Goal: Task Accomplishment & Management: Manage account settings

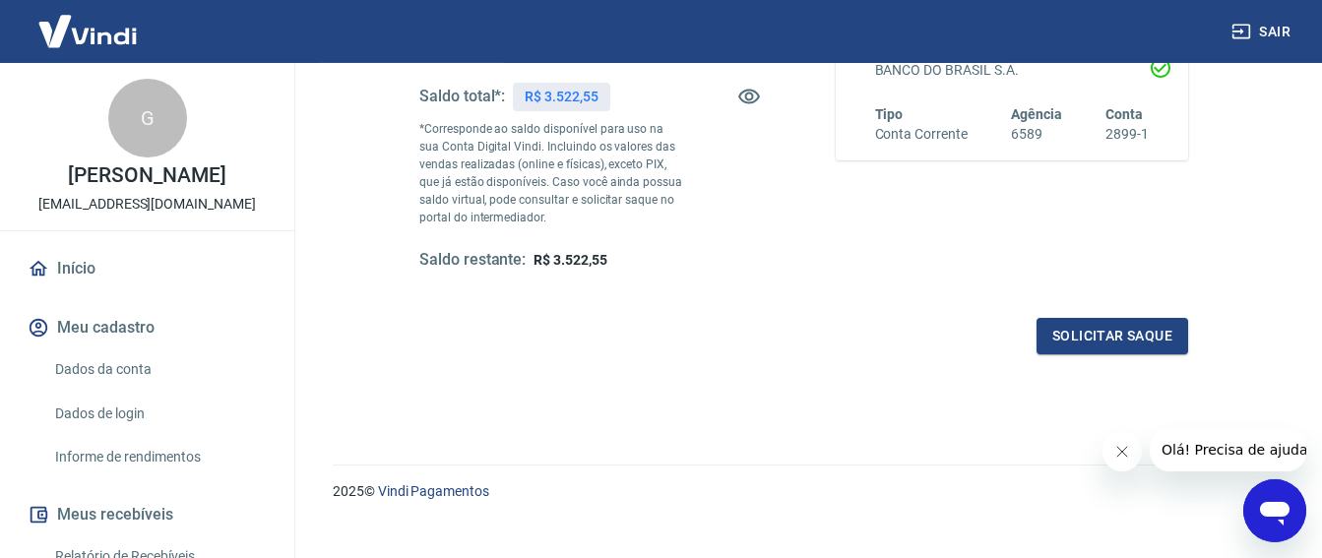
scroll to position [413, 0]
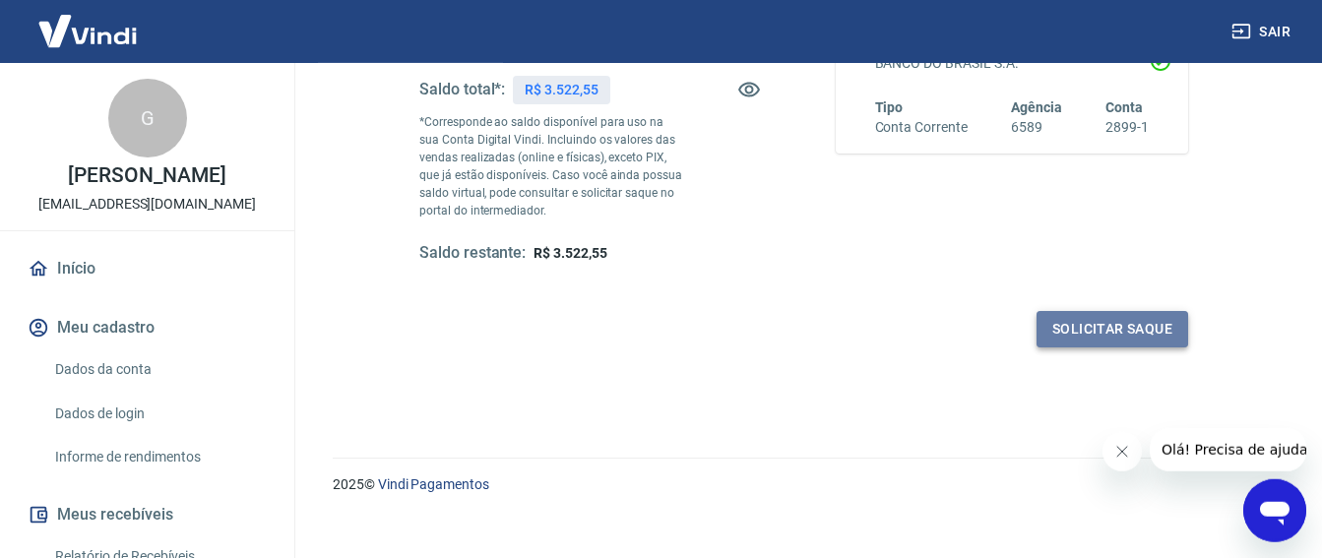
click at [1097, 323] on button "Solicitar saque" at bounding box center [1112, 329] width 152 height 36
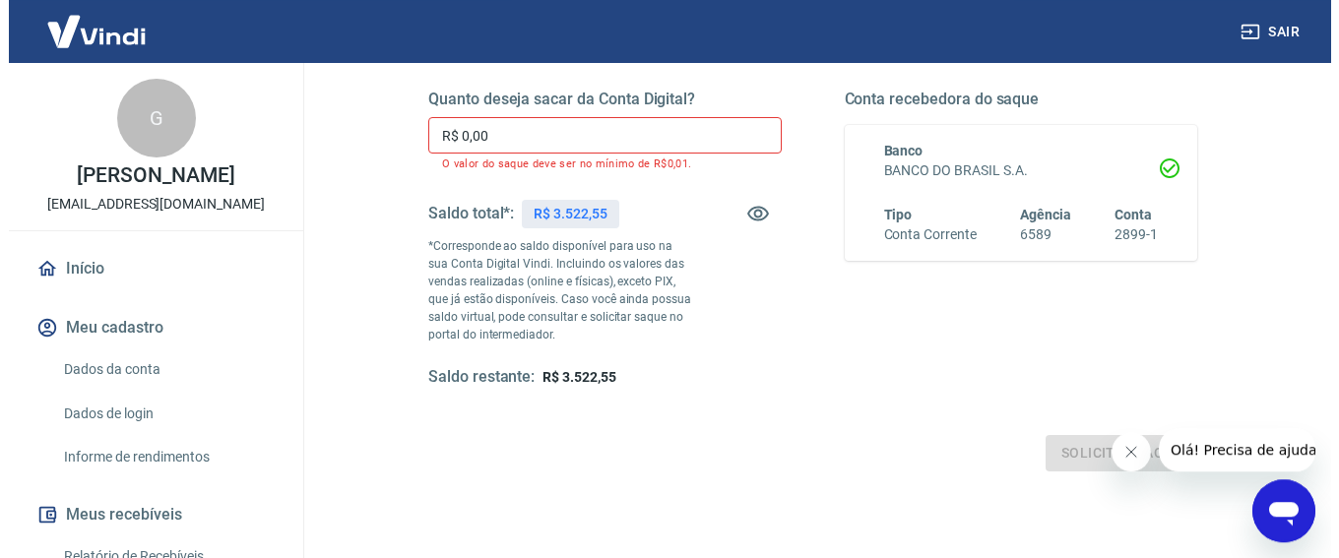
scroll to position [304, 0]
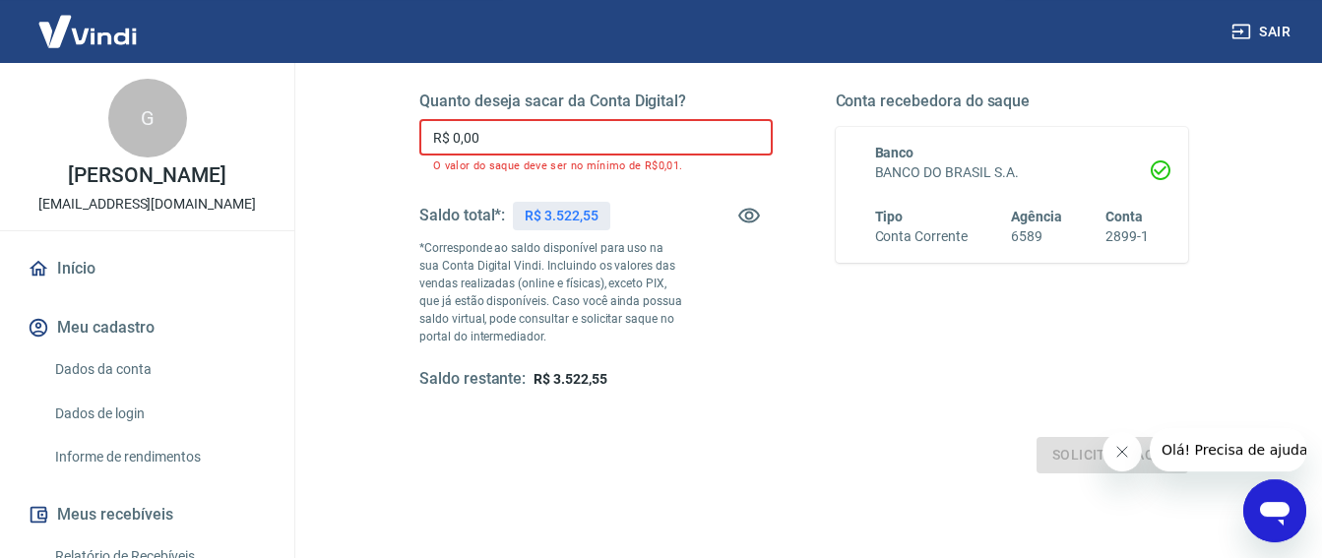
click at [516, 138] on input "R$ 0,00" at bounding box center [595, 137] width 353 height 36
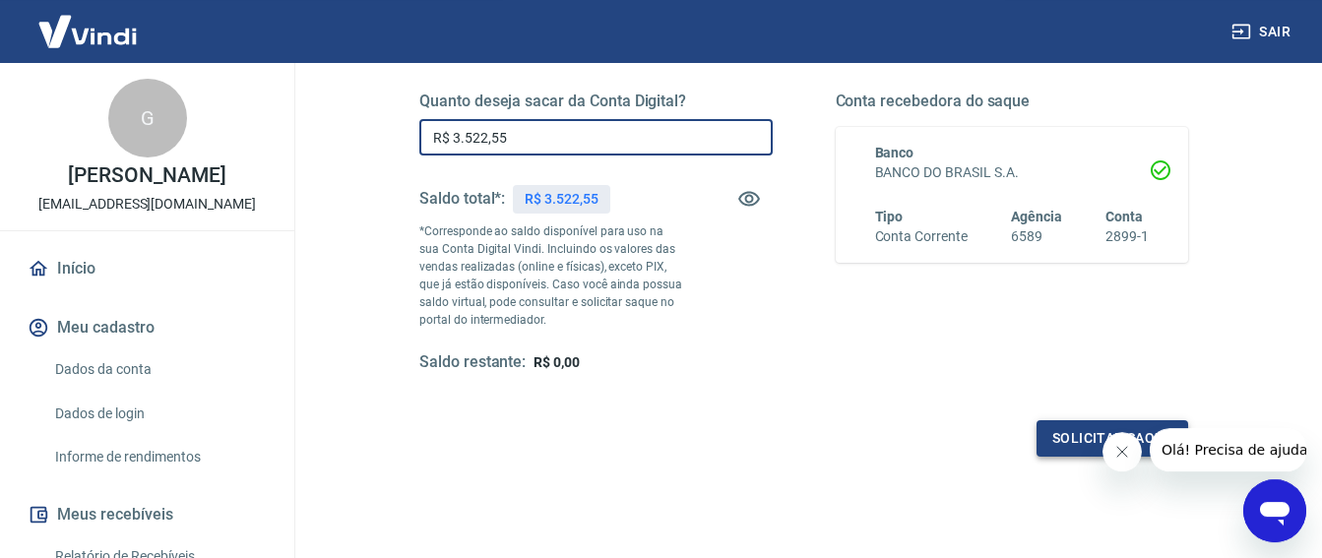
type input "R$ 3.522,55"
click at [1075, 436] on button "Solicitar saque" at bounding box center [1112, 438] width 152 height 36
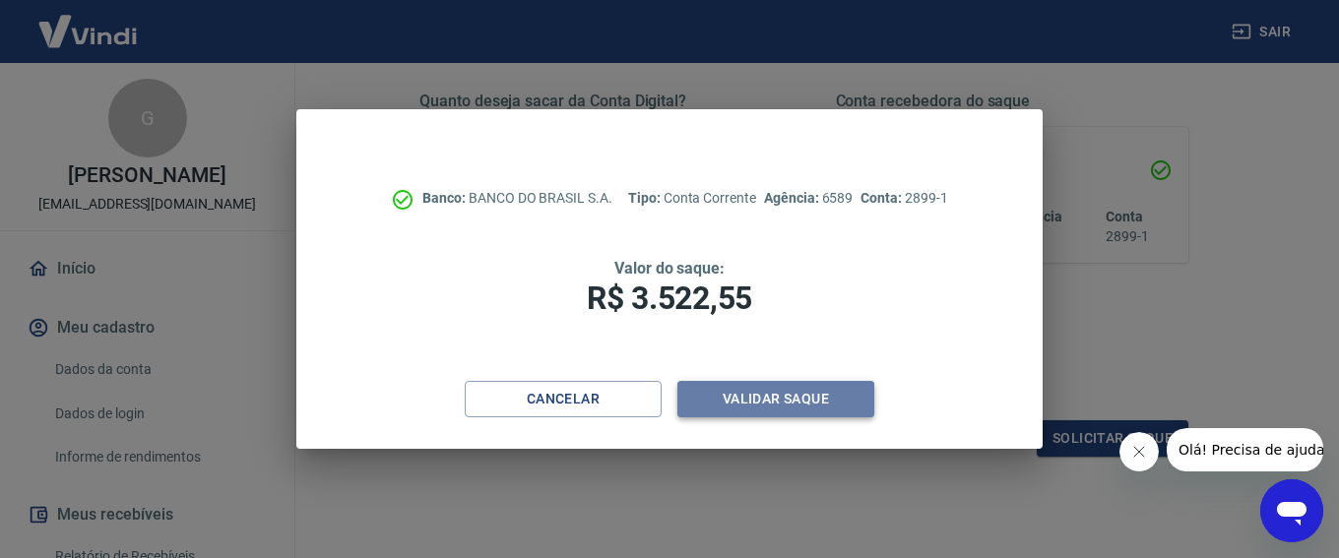
click at [793, 395] on button "Validar saque" at bounding box center [775, 399] width 197 height 36
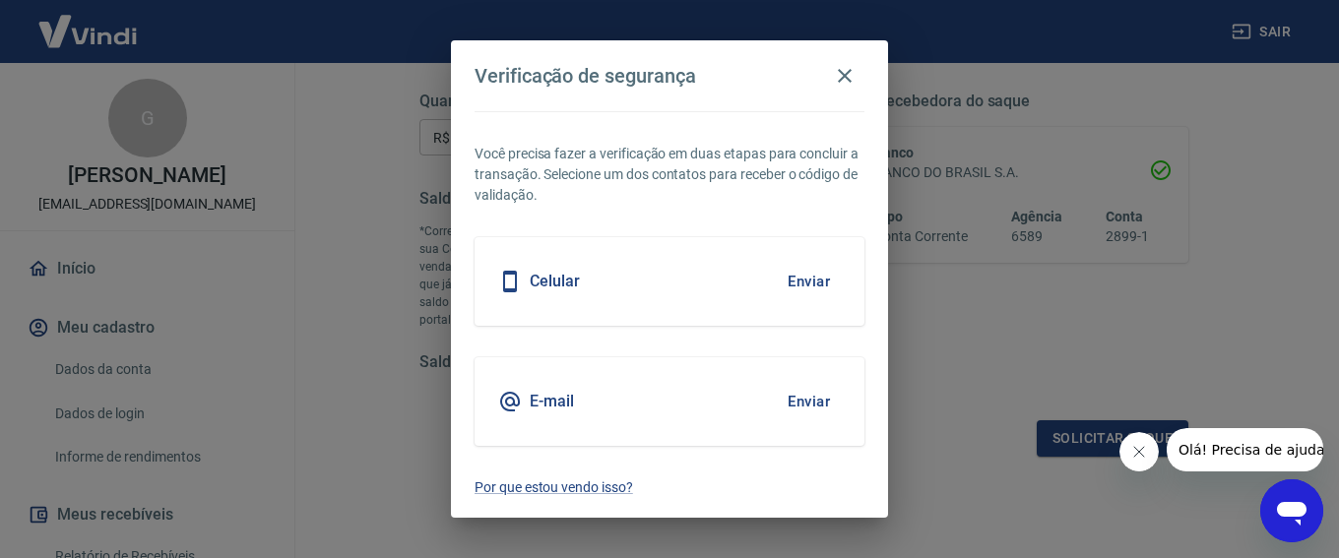
click at [808, 276] on button "Enviar" at bounding box center [809, 281] width 64 height 41
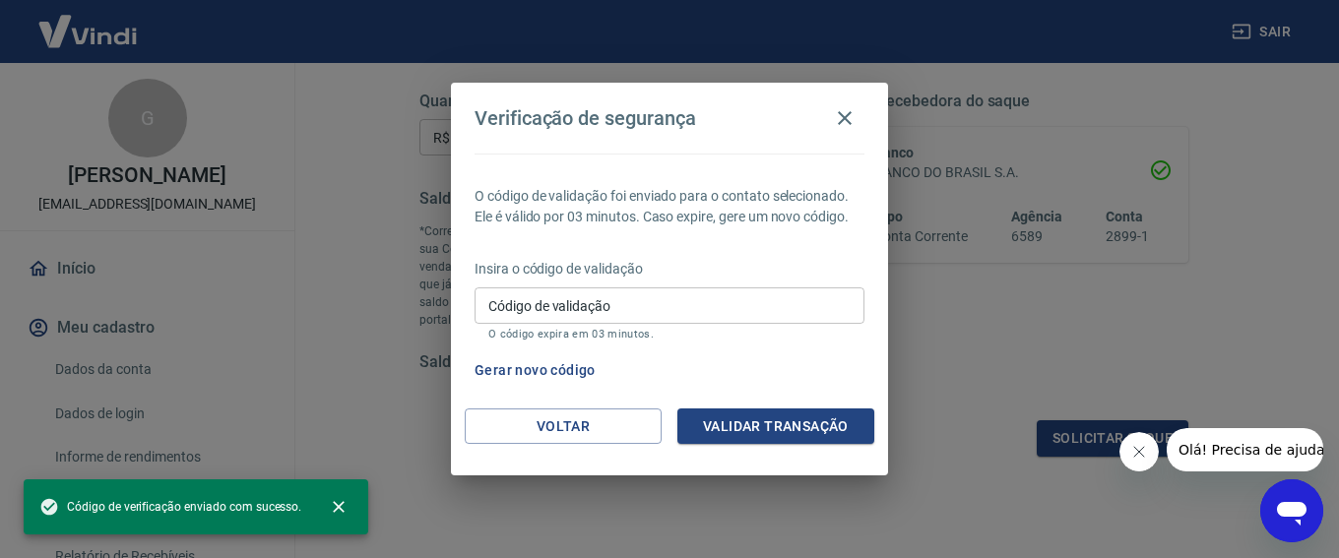
click at [637, 301] on input "Código de validação" at bounding box center [669, 305] width 390 height 36
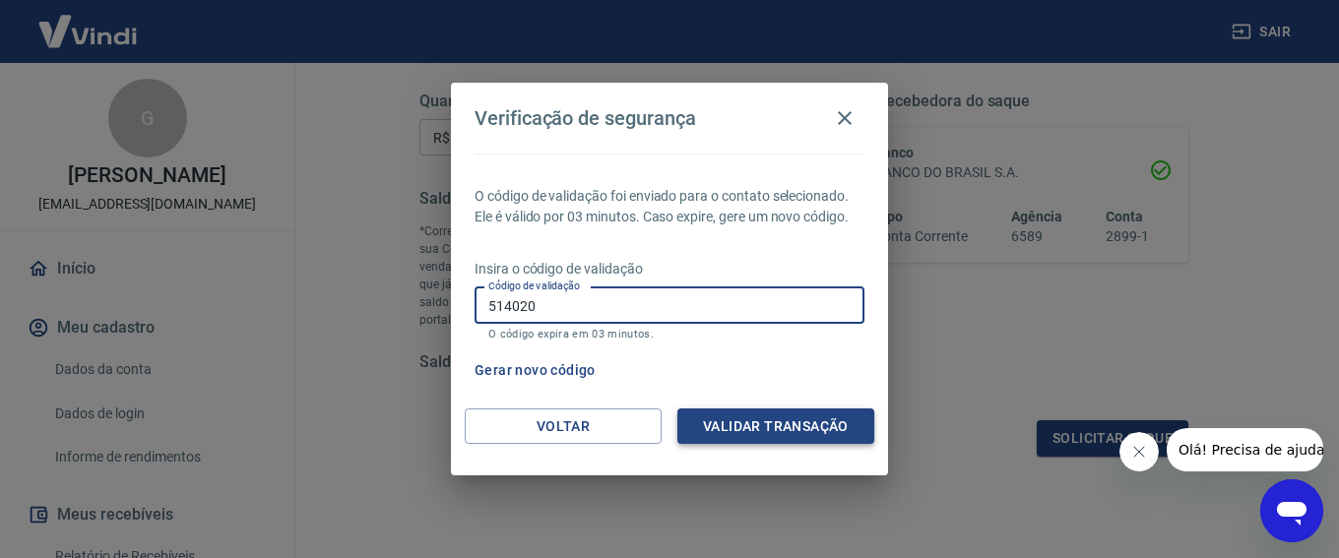
type input "514020"
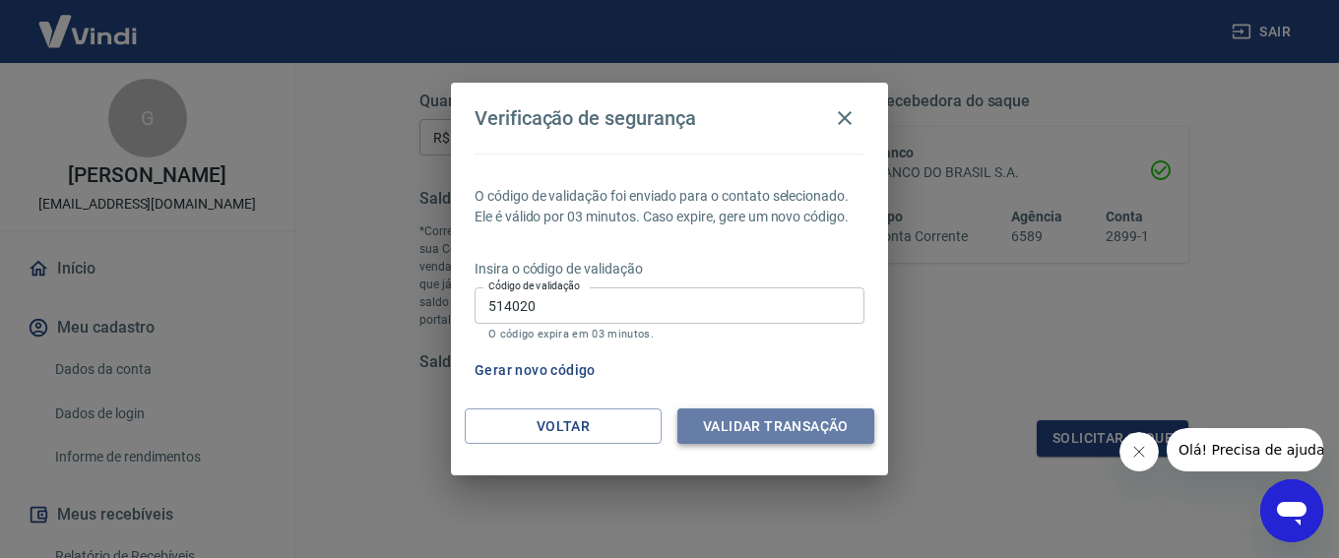
click at [763, 418] on button "Validar transação" at bounding box center [775, 426] width 197 height 36
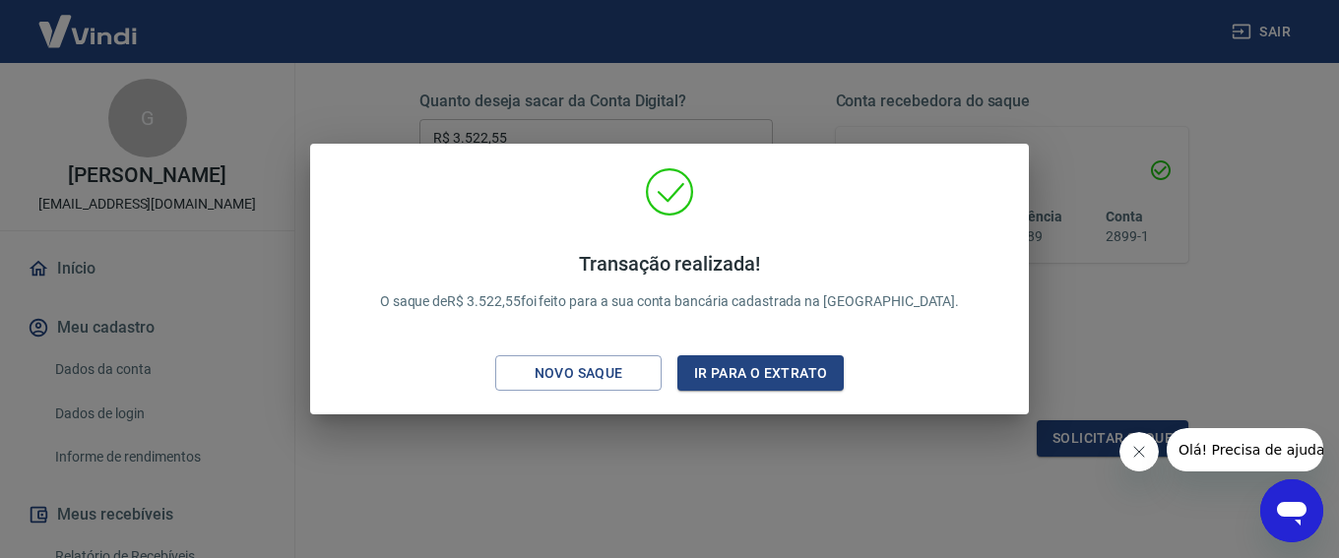
click at [1140, 289] on div "Transação realizada! O saque de R$ 3.522,55 foi feito para a sua conta bancária…" at bounding box center [669, 279] width 1339 height 558
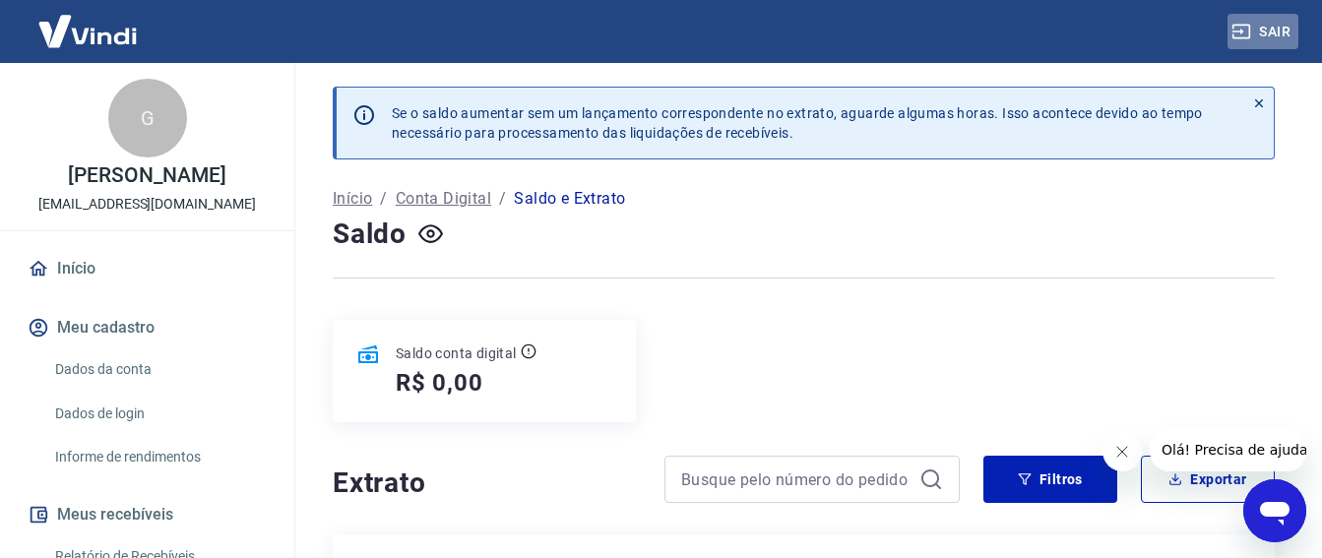
click at [1281, 26] on button "Sair" at bounding box center [1262, 32] width 71 height 36
